Goal: Contribute content: Add original content to the website for others to see

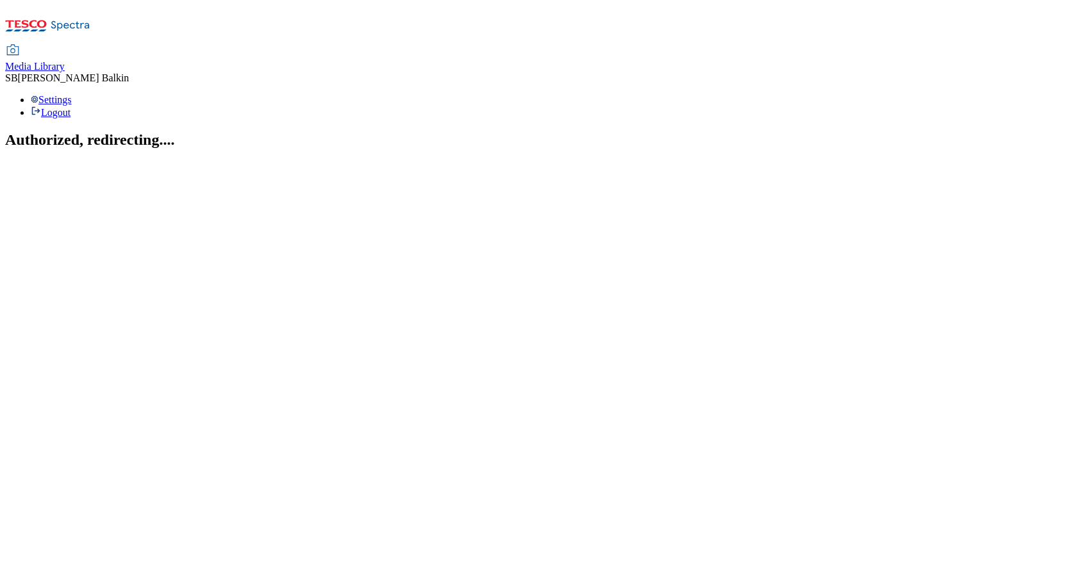
click at [65, 61] on span "Media Library" at bounding box center [35, 66] width 60 height 11
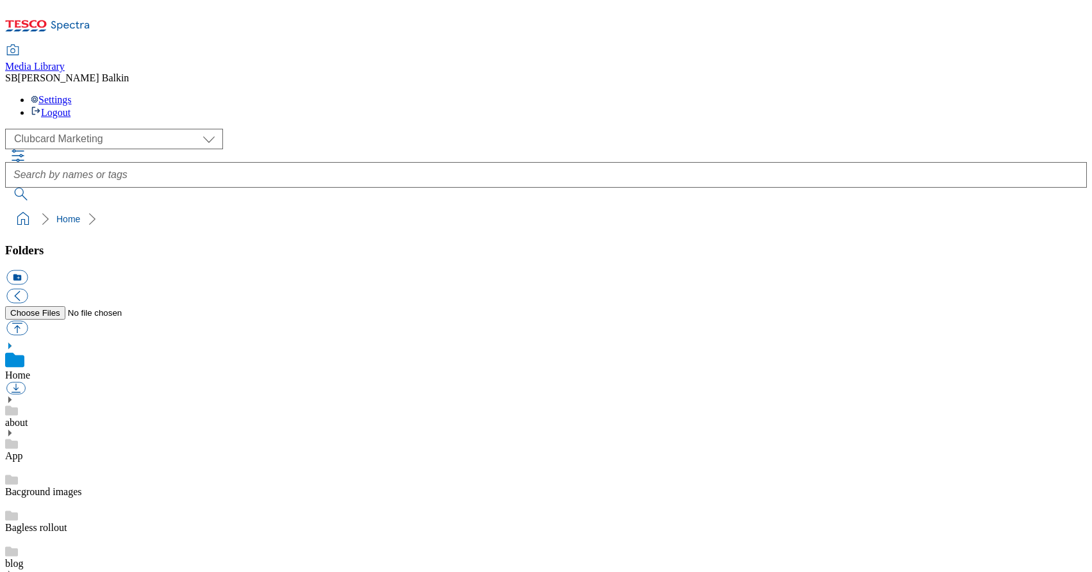
scroll to position [1, 0]
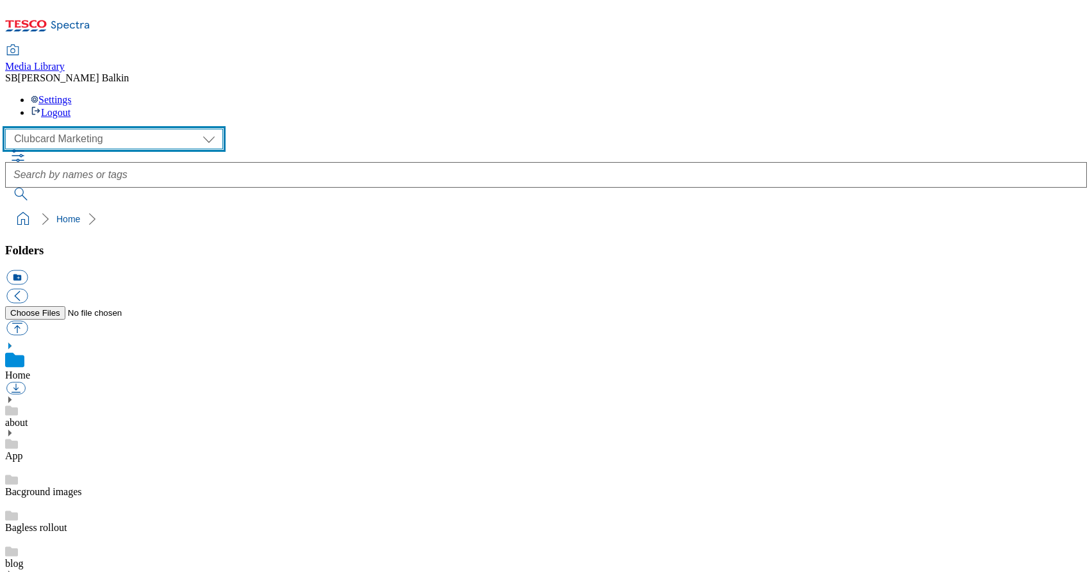
click at [107, 129] on select "Clubcard Marketing Dotcom UK FnF Stores GHS Marketing [GEOGRAPHIC_DATA] GHS Pro…" at bounding box center [114, 139] width 218 height 21
select select "flare-ghs-mktg"
click at [9, 129] on select "Clubcard Marketing Dotcom UK FnF Stores GHS Marketing [GEOGRAPHIC_DATA] GHS Pro…" at bounding box center [114, 139] width 218 height 21
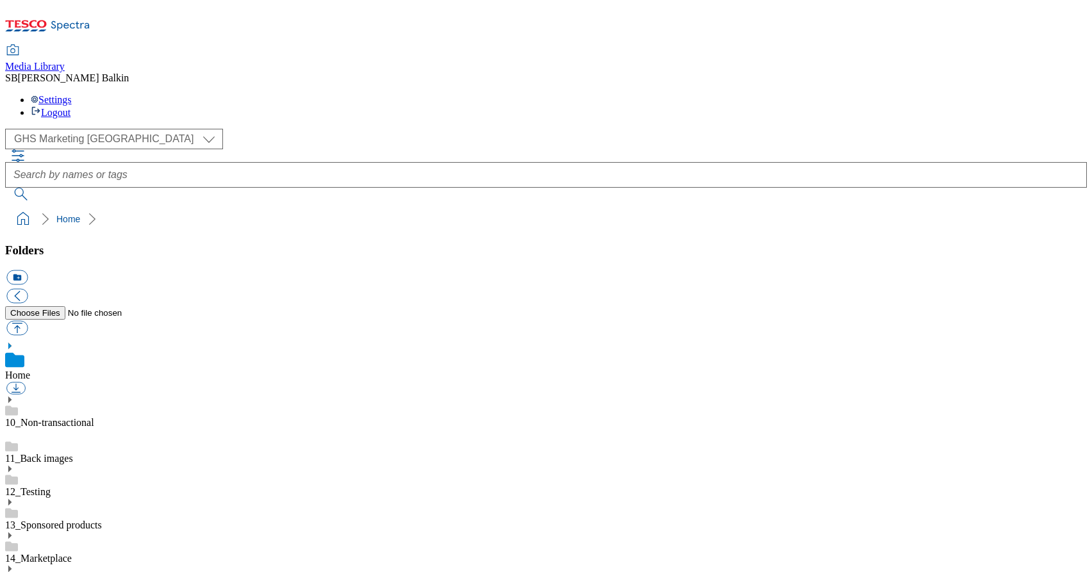
click at [14, 565] on icon at bounding box center [9, 569] width 9 height 9
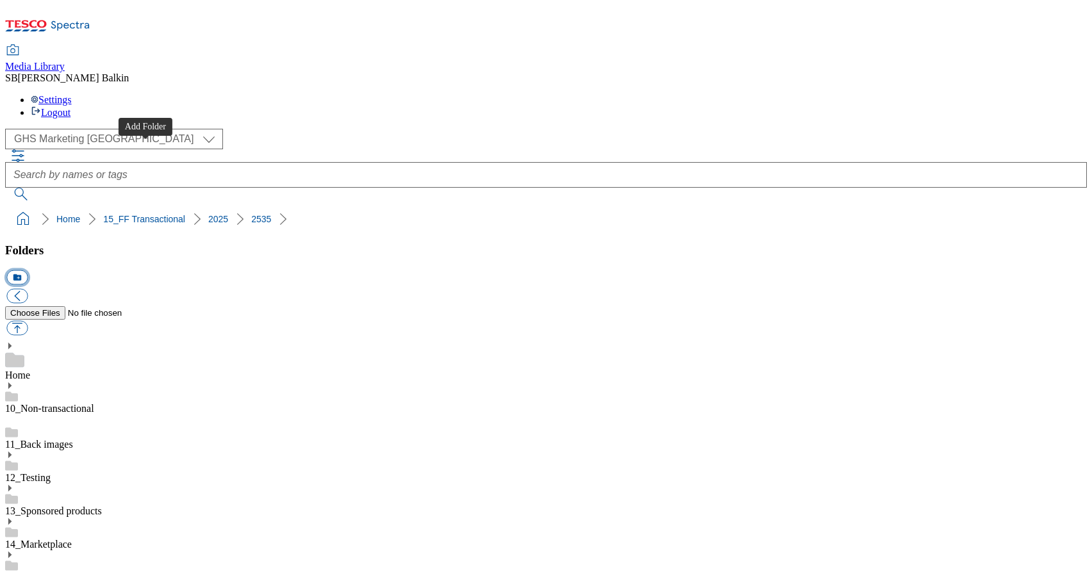
click at [28, 270] on button "icon_new_folder" at bounding box center [16, 277] width 21 height 15
type input "Hubpage"
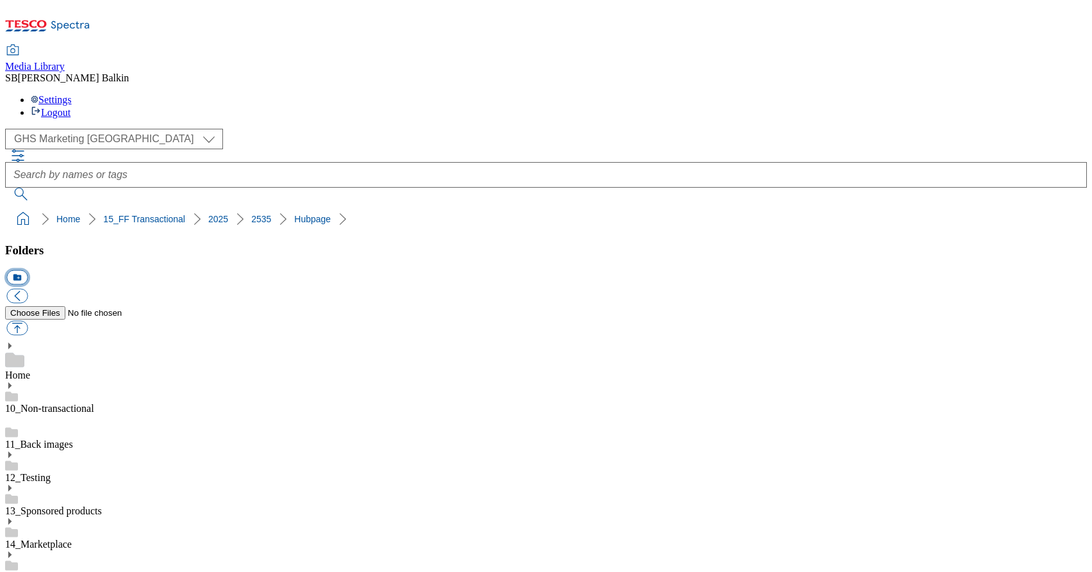
click at [28, 270] on button "icon_new_folder" at bounding box center [16, 277] width 21 height 15
type input "Hero"
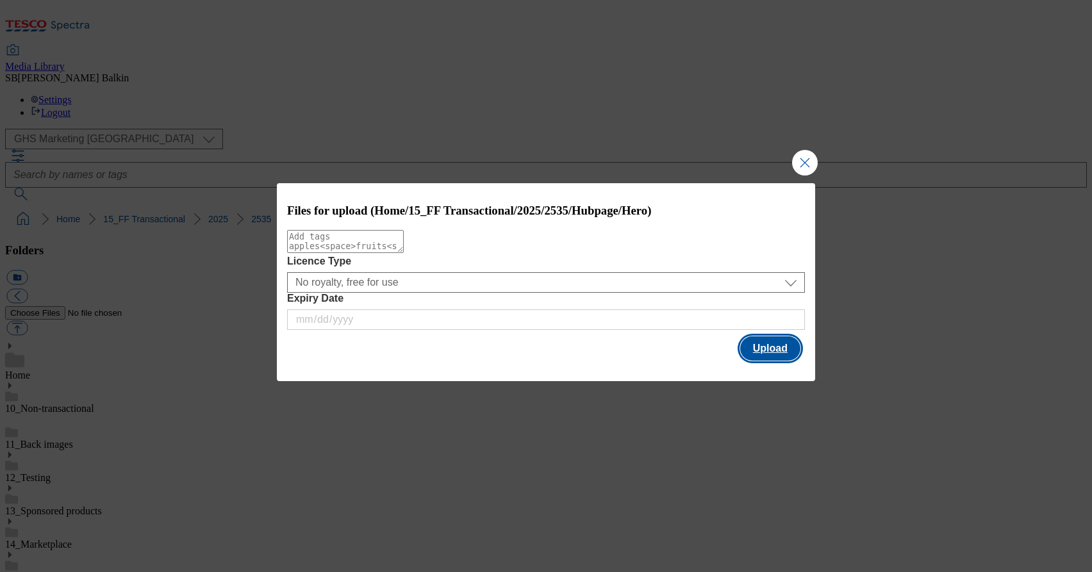
click at [779, 348] on button "Upload" at bounding box center [770, 348] width 60 height 24
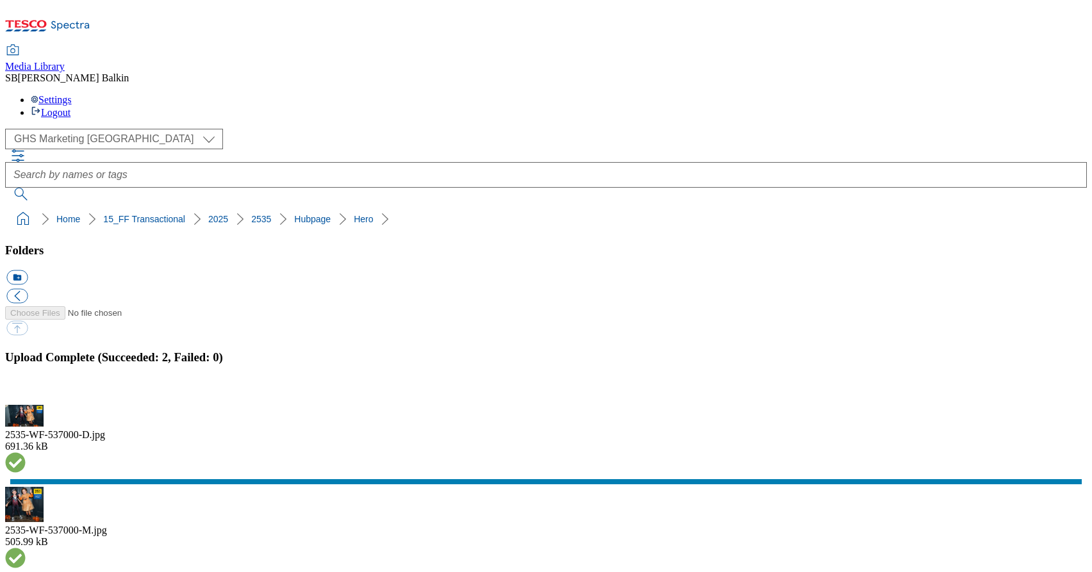
click at [28, 270] on button "icon_new_folder" at bounding box center [16, 277] width 21 height 15
type input "Latest"
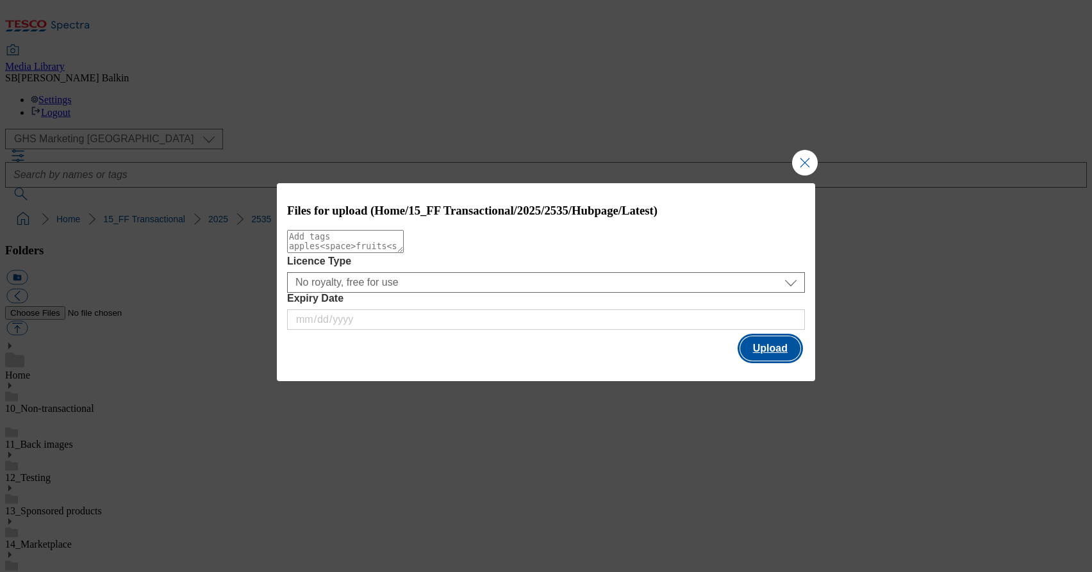
click at [764, 354] on button "Upload" at bounding box center [770, 348] width 60 height 24
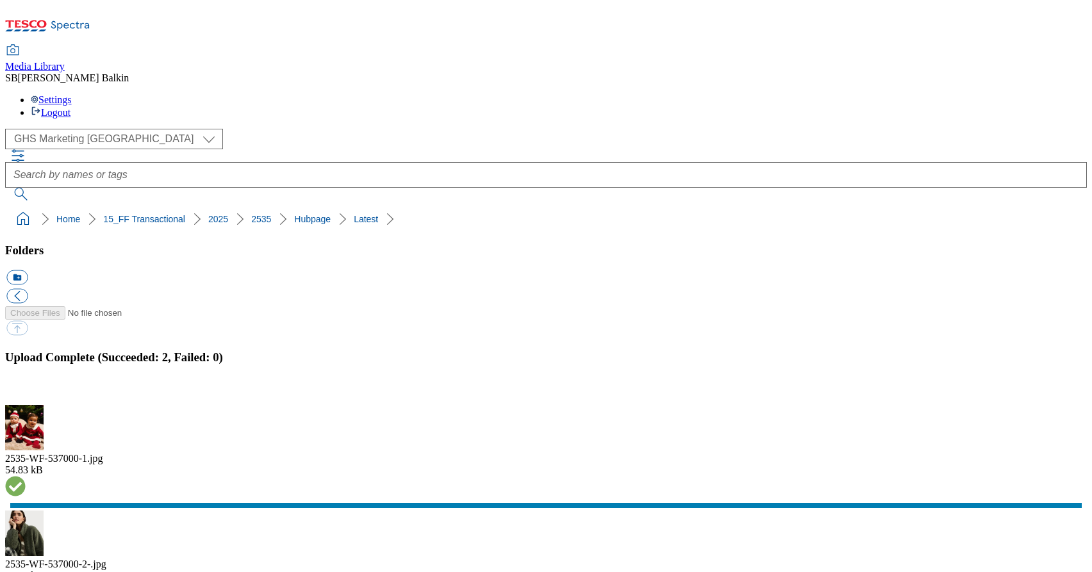
click at [28, 270] on button "icon_new_folder" at bounding box center [16, 277] width 21 height 15
type input "Trending"
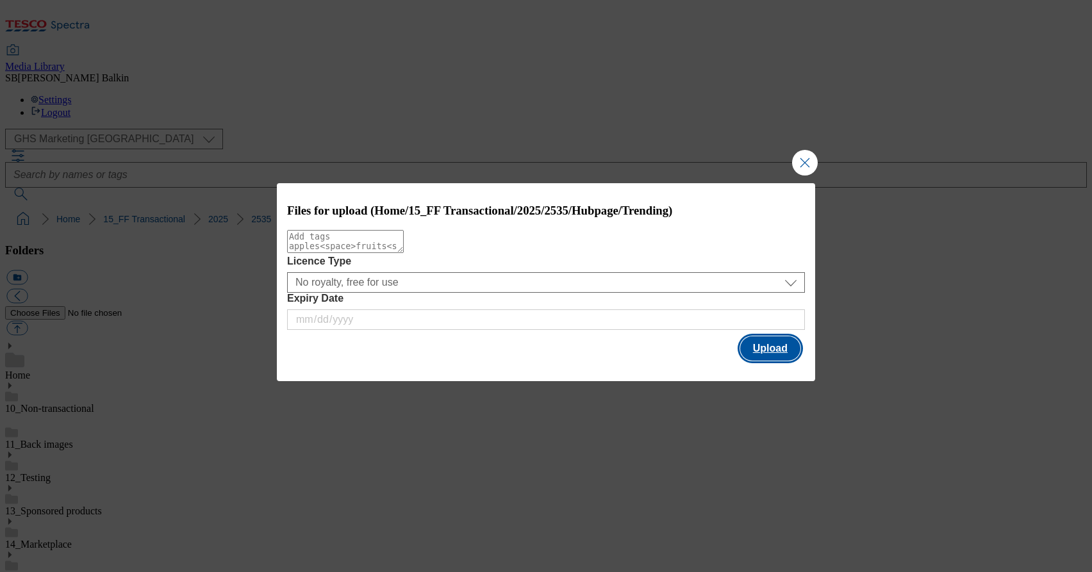
click at [755, 352] on button "Upload" at bounding box center [770, 348] width 60 height 24
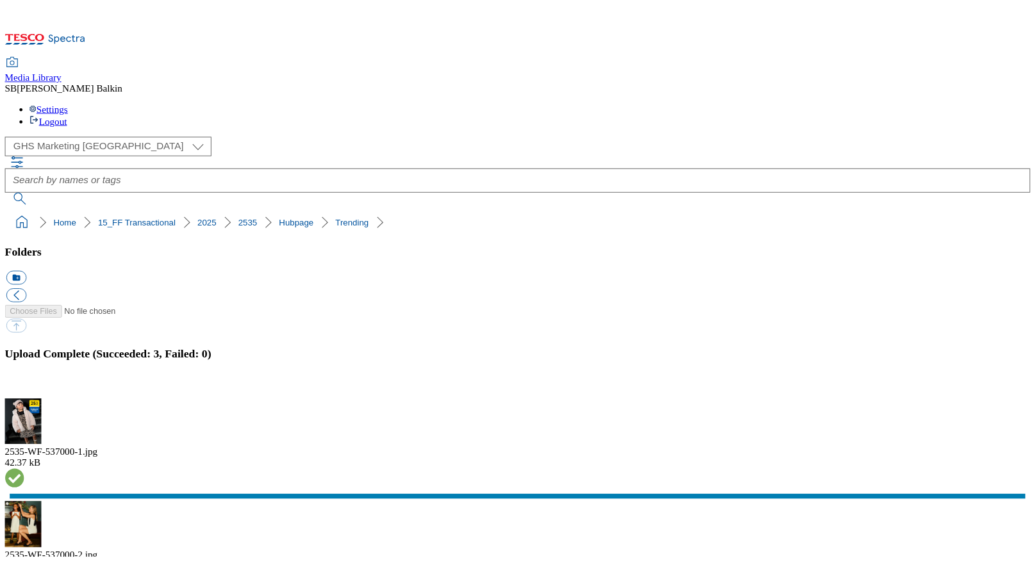
scroll to position [712, 0]
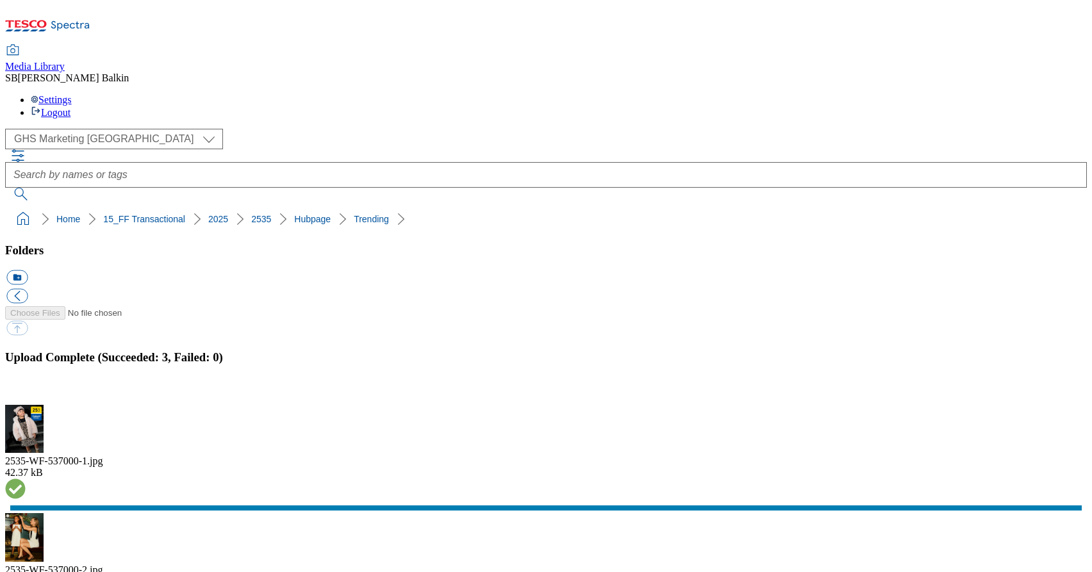
click at [28, 270] on button "icon_new_folder" at bounding box center [16, 277] width 21 height 15
type input "[DATE] BL"
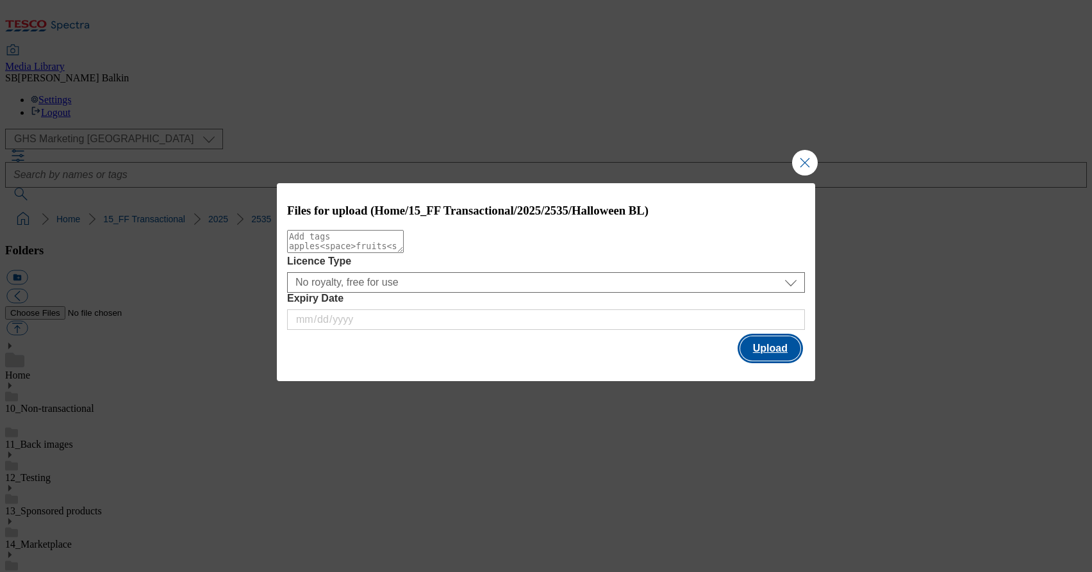
click at [782, 349] on button "Upload" at bounding box center [770, 348] width 60 height 24
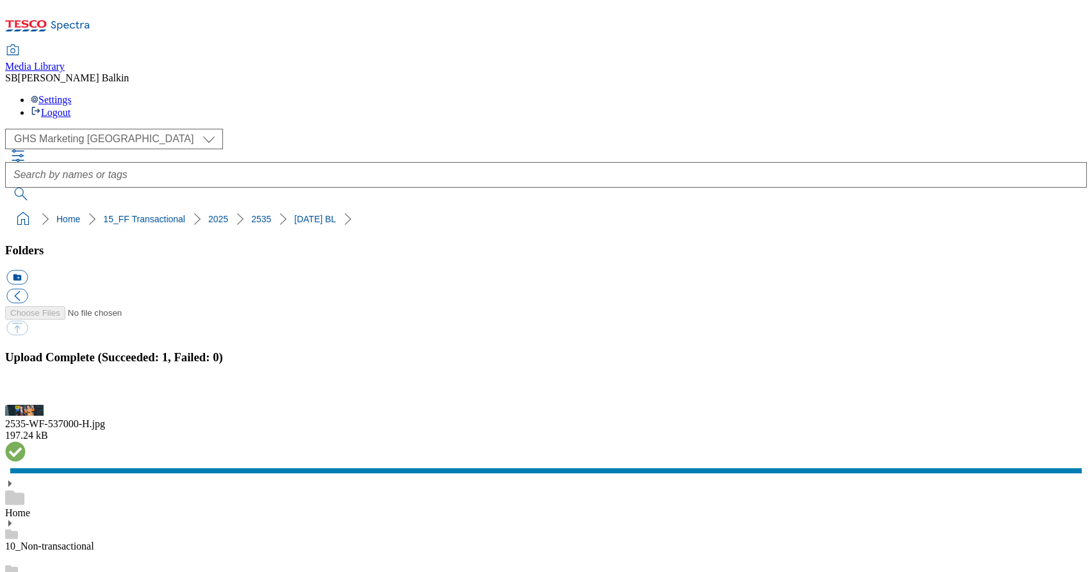
drag, startPoint x: 6, startPoint y: 122, endPoint x: 308, endPoint y: 128, distance: 301.9
click at [308, 207] on nav "Home 15_FF Transactional 2025 [DATE] BL" at bounding box center [546, 219] width 1082 height 24
copy ol "Home 15_FF Transactional 2025 [DATE] BL"
drag, startPoint x: 6, startPoint y: 122, endPoint x: 289, endPoint y: 113, distance: 282.7
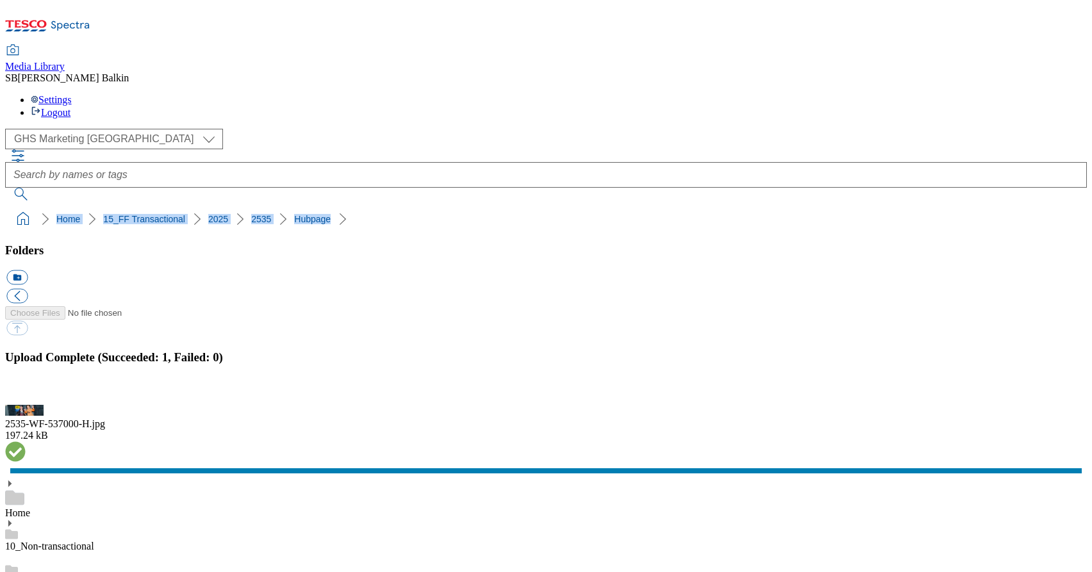
click at [289, 207] on nav "Home 15_FF Transactional 2025 2535 Hubpage" at bounding box center [546, 219] width 1082 height 24
copy ol "Home 15_FF Transactional 2025 2535 Hubpage"
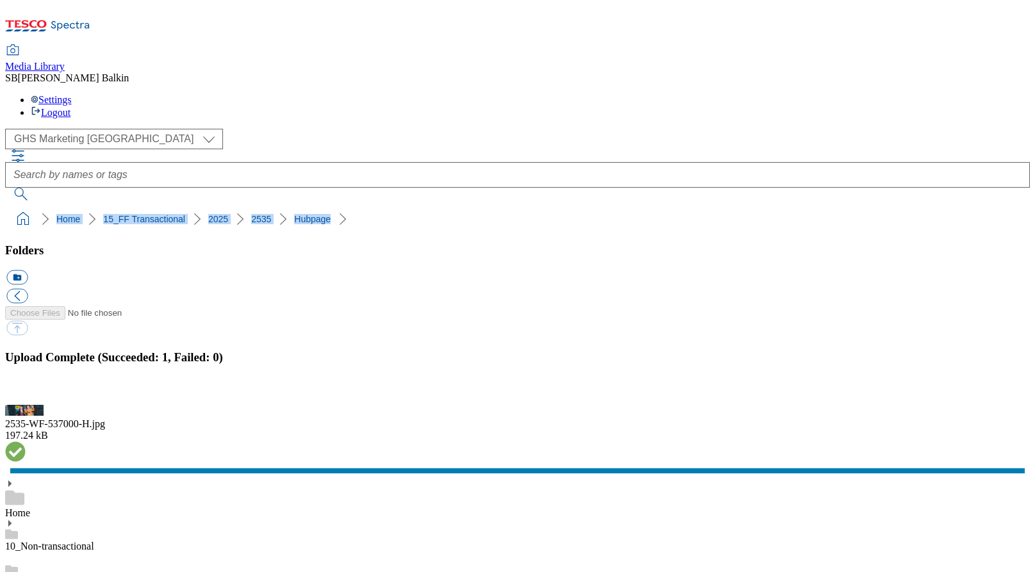
scroll to position [733, 0]
click at [26, 392] on button "button" at bounding box center [15, 398] width 19 height 12
